Goal: Task Accomplishment & Management: Use online tool/utility

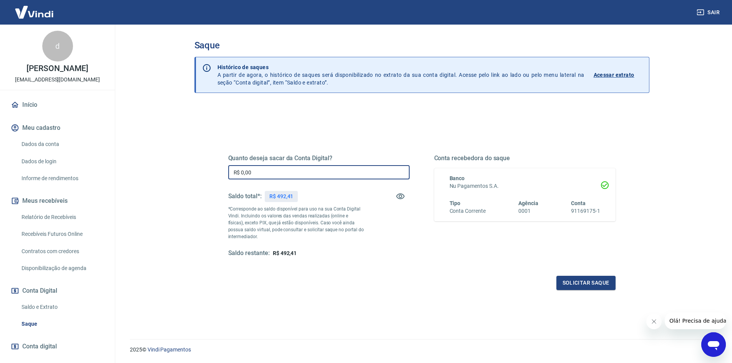
drag, startPoint x: 278, startPoint y: 170, endPoint x: 196, endPoint y: 159, distance: 82.6
click at [216, 163] on div "Quanto deseja sacar da Conta Digital? R$ 0,00 ​ Saldo total*: R$ 492,41 *Corres…" at bounding box center [422, 210] width 424 height 179
type input "R$ 492,41"
click at [577, 291] on div "Quanto deseja sacar da Conta Digital? R$ 492,41 ​ Saldo total*: R$ 492,41 *Corr…" at bounding box center [422, 210] width 406 height 179
click at [588, 284] on button "Solicitar saque" at bounding box center [586, 283] width 59 height 14
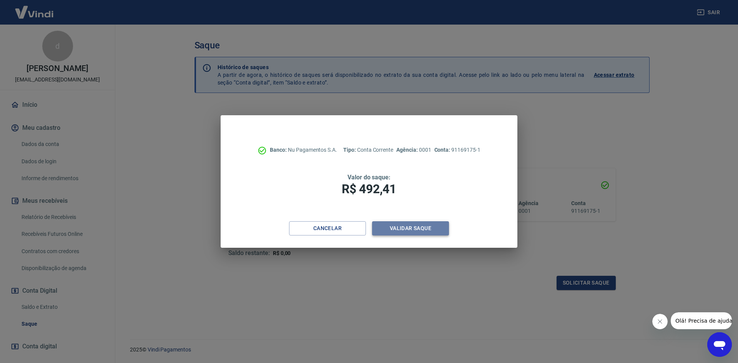
click at [411, 226] on button "Validar saque" at bounding box center [410, 228] width 77 height 14
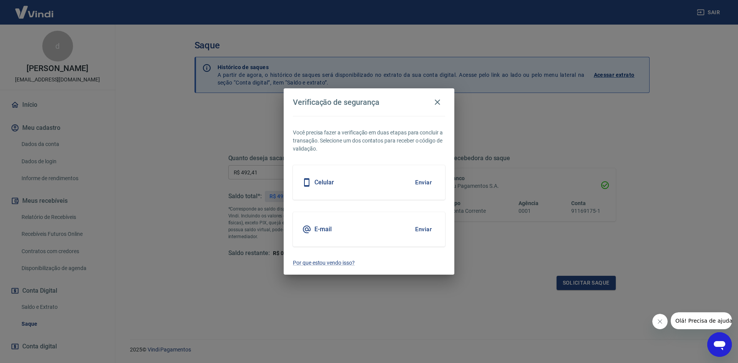
click at [416, 233] on button "Enviar" at bounding box center [423, 229] width 25 height 16
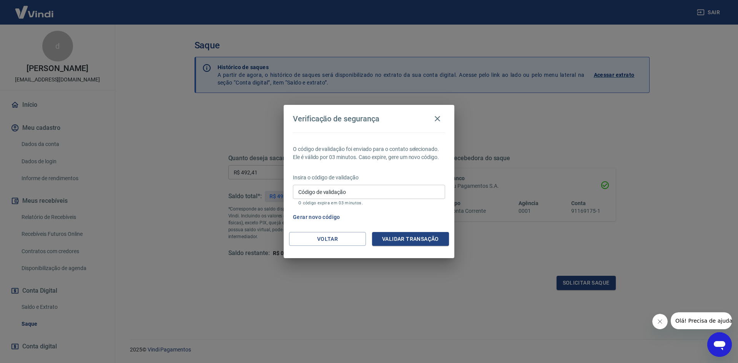
click at [381, 191] on input "Código de validação" at bounding box center [369, 192] width 152 height 14
click at [415, 195] on input "Código de validação" at bounding box center [369, 192] width 152 height 14
paste input "839471"
type input "839471"
click at [419, 237] on button "Validar transação" at bounding box center [410, 239] width 77 height 14
